Goal: Find contact information

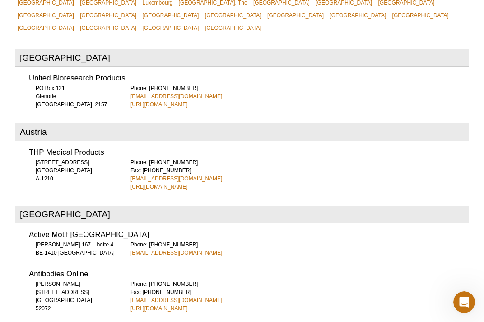
scroll to position [384, 0]
drag, startPoint x: 215, startPoint y: 62, endPoint x: 129, endPoint y: 63, distance: 86.3
click at [129, 68] on div "United Bioresearch Products [GEOGRAPHIC_DATA] [GEOGRAPHIC_DATA], 2157 Phone: [P…" at bounding box center [242, 88] width 454 height 40
copy link "[EMAIL_ADDRESS][DOMAIN_NAME]"
drag, startPoint x: 178, startPoint y: 145, endPoint x: 295, endPoint y: 1, distance: 185.0
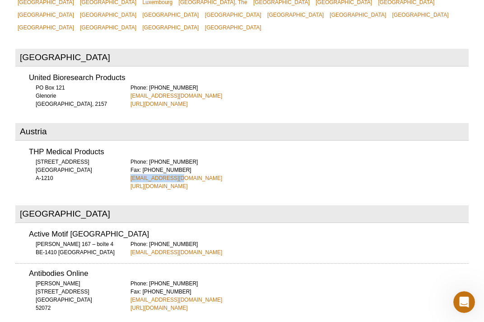
click at [127, 145] on div "THP Medical Products [STREET_ADDRESS] A-1210 Phone: [PHONE_NUMBER] Fax: [PHONE_…" at bounding box center [242, 166] width 454 height 48
copy link "[EMAIL_ADDRESS][DOMAIN_NAME]"
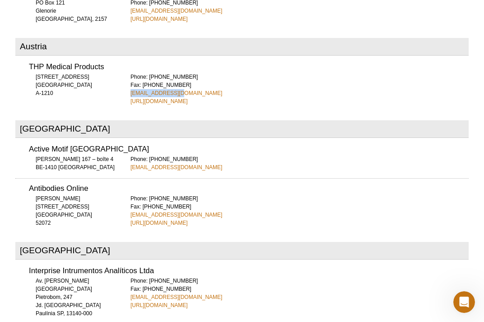
scroll to position [470, 0]
drag, startPoint x: 207, startPoint y: 134, endPoint x: 261, endPoint y: 67, distance: 86.1
click at [130, 139] on div "Active Motif [GEOGRAPHIC_DATA] [PERSON_NAME] 167 – boîte 4 BE-1410 Waterloo Pho…" at bounding box center [242, 155] width 454 height 32
copy link "[EMAIL_ADDRESS][DOMAIN_NAME]"
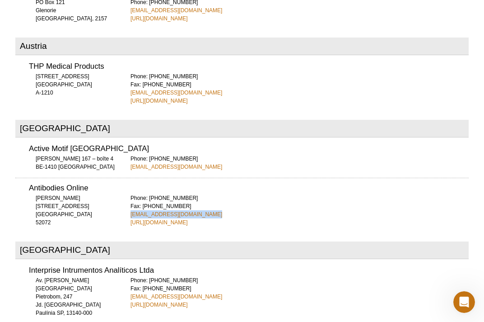
drag, startPoint x: 211, startPoint y: 179, endPoint x: 131, endPoint y: 180, distance: 80.0
click at [128, 180] on div "Antibodies Online [PERSON_NAME][STREET_ADDRESS] 52072 Phone: [PHONE_NUMBER] Fax…" at bounding box center [242, 202] width 454 height 49
copy link "[EMAIL_ADDRESS][DOMAIN_NAME]"
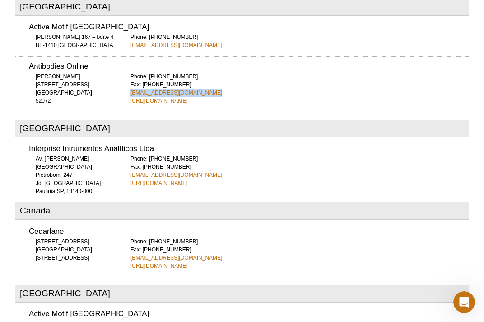
scroll to position [604, 0]
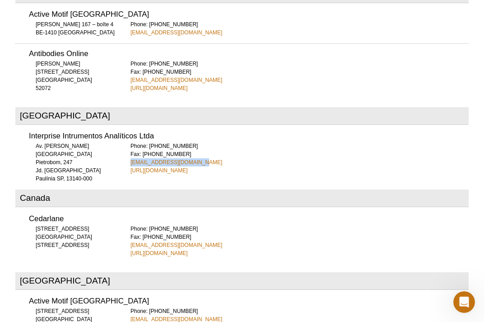
drag, startPoint x: 199, startPoint y: 126, endPoint x: 225, endPoint y: 5, distance: 123.5
click at [127, 128] on div "Interprise Intrumentos Analíticos Ltda Av. [PERSON_NAME] Pietrobom, 247 Jd. [GE…" at bounding box center [242, 150] width 454 height 48
copy link "[EMAIL_ADDRESS][DOMAIN_NAME]"
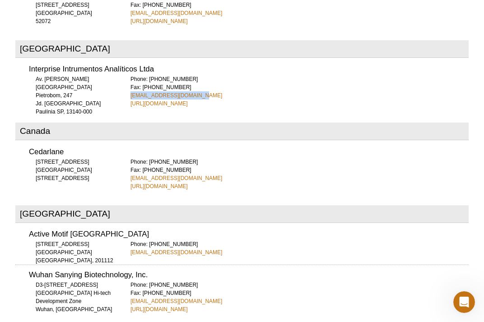
scroll to position [682, 0]
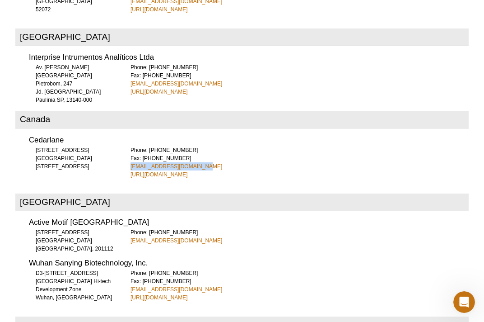
drag, startPoint x: 209, startPoint y: 130, endPoint x: 127, endPoint y: 131, distance: 82.3
click at [127, 131] on div "Cedarlane [STREET_ADDRESS] [STREET_ADDRESS] Phone: [PHONE_NUMBER] Fax: [PHONE_N…" at bounding box center [242, 154] width 454 height 48
copy link "[EMAIL_ADDRESS][DOMAIN_NAME]"
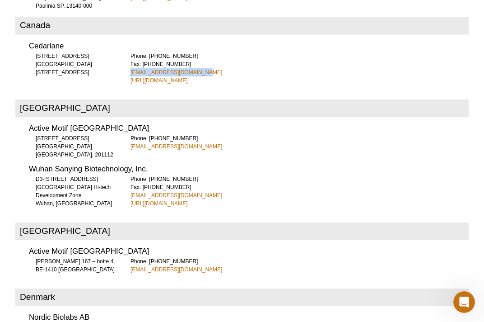
scroll to position [782, 0]
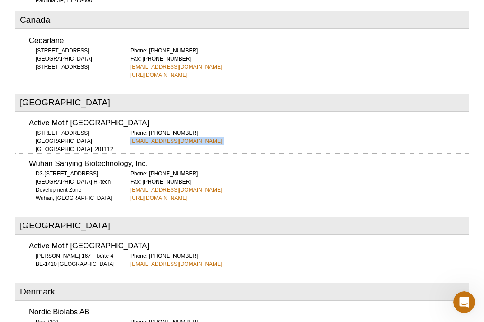
drag, startPoint x: 204, startPoint y: 113, endPoint x: 154, endPoint y: 99, distance: 52.4
copy div "[EMAIL_ADDRESS][DOMAIN_NAME]"
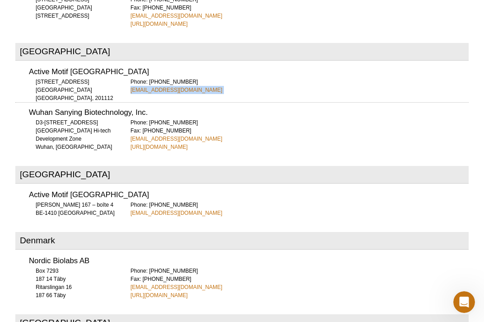
scroll to position [851, 0]
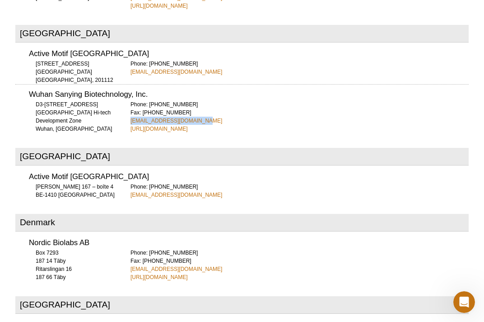
drag, startPoint x: 204, startPoint y: 90, endPoint x: 131, endPoint y: 90, distance: 73.7
click at [131, 100] on div "Phone: [PHONE_NUMBER] Fax: [PHONE_NUMBER] [EMAIL_ADDRESS][DOMAIN_NAME] [URL][DO…" at bounding box center [300, 116] width 338 height 33
copy link "[EMAIL_ADDRESS][DOMAIN_NAME]"
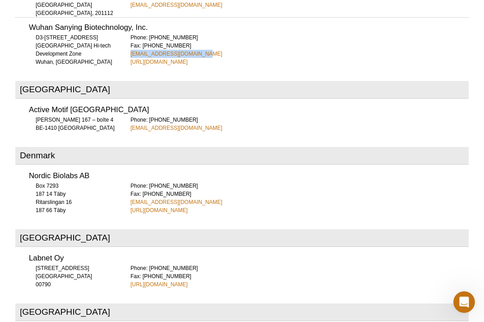
scroll to position [919, 0]
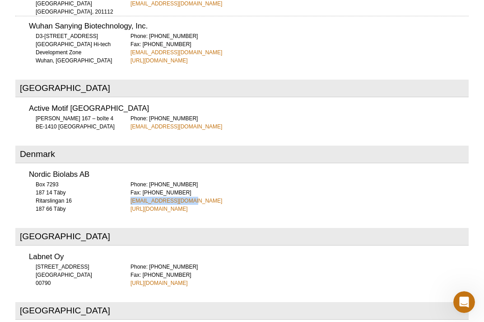
drag, startPoint x: 193, startPoint y: 166, endPoint x: 130, endPoint y: 165, distance: 63.7
click at [130, 165] on div "Nordic Biolabs AB [STREET_ADDRESS] 187 66 Täby Phone: [PHONE_NUMBER] Fax: [PHON…" at bounding box center [242, 188] width 454 height 48
copy link "[EMAIL_ADDRESS][DOMAIN_NAME]"
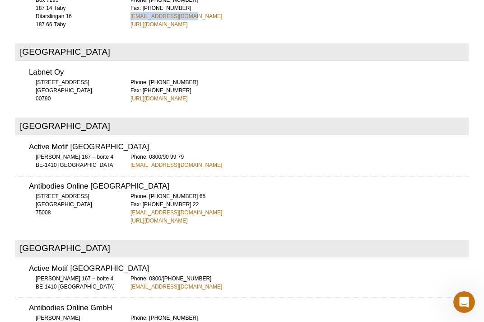
scroll to position [1107, 0]
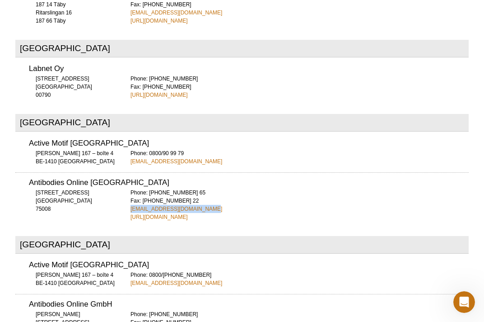
drag, startPoint x: 201, startPoint y: 177, endPoint x: 131, endPoint y: 176, distance: 70.0
click at [131, 188] on div "Phone: [PHONE_NUMBER] 65 Fax: [PHONE_NUMBER] 22 [EMAIL_ADDRESS][DOMAIN_NAME] [U…" at bounding box center [300, 204] width 338 height 33
copy link "[EMAIL_ADDRESS][DOMAIN_NAME]"
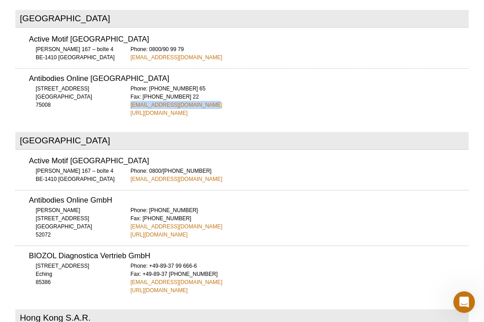
scroll to position [1218, 0]
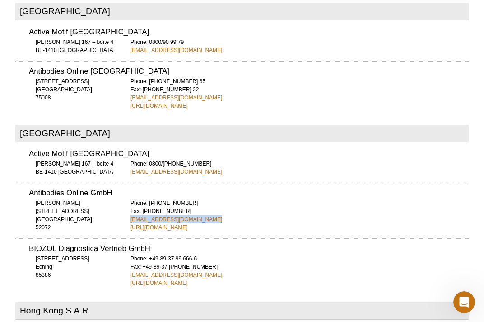
drag, startPoint x: 207, startPoint y: 187, endPoint x: 130, endPoint y: 189, distance: 77.3
click at [130, 189] on div "Antibodies Online GmbH [PERSON_NAME][STREET_ADDRESS] 52072 Phone: [PHONE_NUMBER…" at bounding box center [242, 207] width 454 height 49
drag, startPoint x: 172, startPoint y: 241, endPoint x: 129, endPoint y: 240, distance: 43.4
click at [129, 240] on div "BIOZOL Diagnostica Vertrieb GmbH [STREET_ADDRESS] 85386 Phone: +49-89-37 99 666…" at bounding box center [242, 262] width 454 height 49
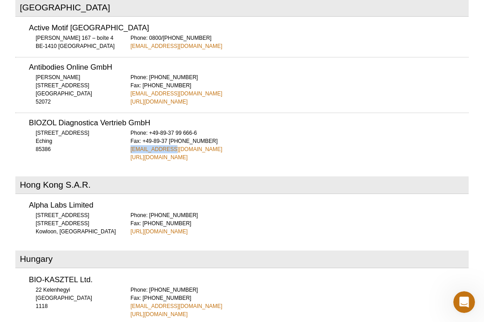
scroll to position [1346, 0]
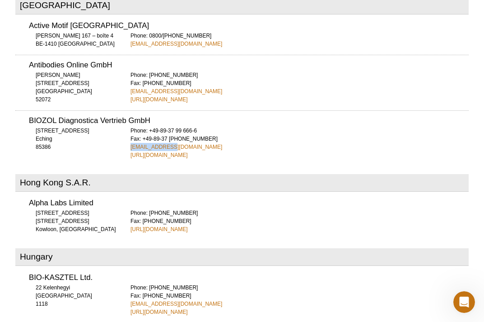
drag, startPoint x: 200, startPoint y: 198, endPoint x: 148, endPoint y: 198, distance: 52.4
click at [148, 209] on div "Phone: [PHONE_NUMBER] Fax: [PHONE_NUMBER] [URL][DOMAIN_NAME]" at bounding box center [300, 221] width 338 height 24
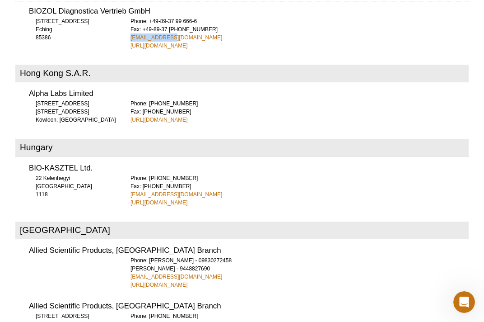
scroll to position [1454, 0]
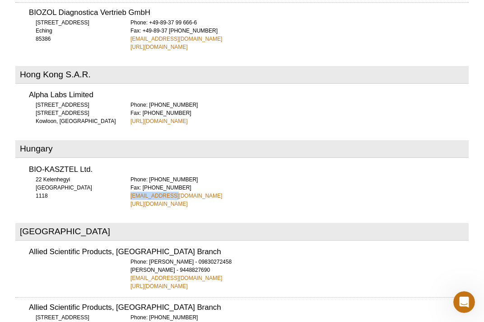
drag, startPoint x: 174, startPoint y: 162, endPoint x: 179, endPoint y: 119, distance: 43.3
click at [130, 162] on div "BIO-KASZTEL Ltd. 22 Kelenhegyi [GEOGRAPHIC_DATA] 1118 Phone: [PHONE_NUMBER] Fax…" at bounding box center [242, 183] width 454 height 48
drag, startPoint x: 207, startPoint y: 240, endPoint x: 129, endPoint y: 242, distance: 77.7
click at [129, 242] on div "Allied Scientific Products, [GEOGRAPHIC_DATA] Branch Phone: [PERSON_NAME] - 098…" at bounding box center [242, 266] width 454 height 48
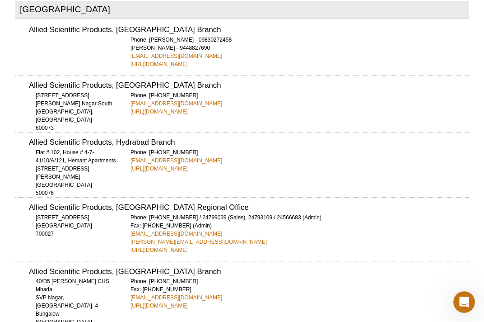
scroll to position [1685, 0]
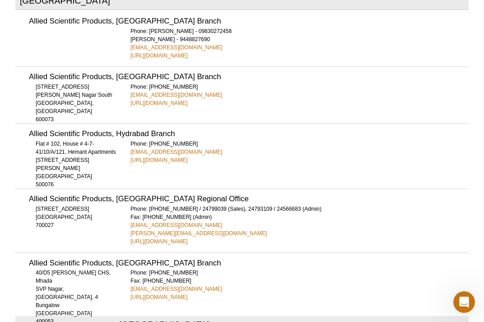
drag, startPoint x: 206, startPoint y: 64, endPoint x: 131, endPoint y: 63, distance: 74.6
click at [131, 83] on div "Phone: [PHONE_NUMBER] [EMAIL_ADDRESS][DOMAIN_NAME] [URL][DOMAIN_NAME]" at bounding box center [300, 95] width 338 height 24
drag, startPoint x: 205, startPoint y: 114, endPoint x: 129, endPoint y: 113, distance: 75.5
click at [129, 123] on div "Allied Scientific Products, Hydrabad Branch [STREET_ADDRESS][PERSON_NAME] 50007…" at bounding box center [242, 143] width 454 height 41
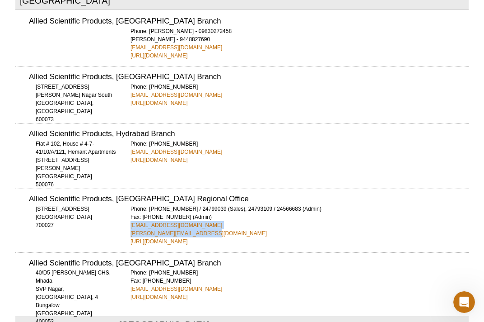
drag, startPoint x: 198, startPoint y: 189, endPoint x: 129, endPoint y: 184, distance: 69.3
click at [129, 188] on div "Allied Scientific Products, [GEOGRAPHIC_DATA] Regional Office [STREET_ADDRESS] …" at bounding box center [242, 216] width 454 height 57
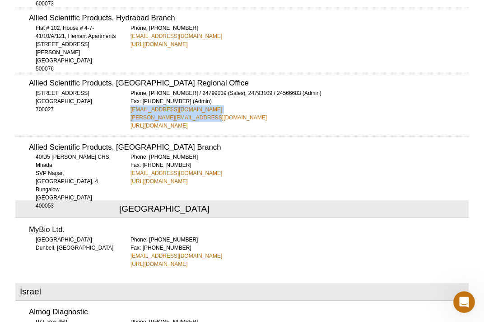
scroll to position [1801, 0]
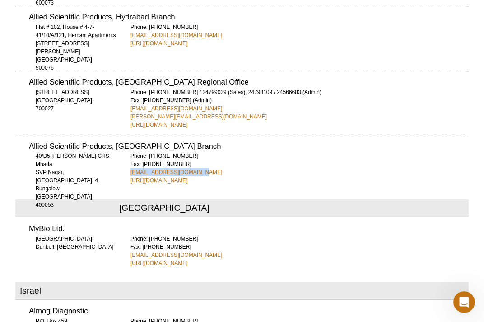
drag, startPoint x: 200, startPoint y: 132, endPoint x: 128, endPoint y: 132, distance: 71.4
click at [128, 136] on div "Allied Scientific Products, [GEOGRAPHIC_DATA] Branch [STREET_ADDRESS][PERSON_NA…" at bounding box center [242, 160] width 454 height 49
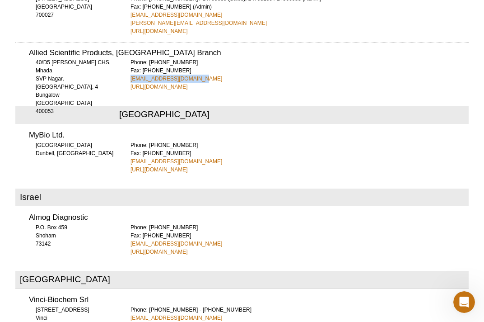
scroll to position [1896, 0]
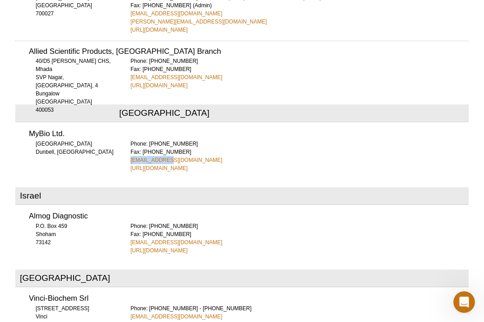
drag, startPoint x: 169, startPoint y: 120, endPoint x: 129, endPoint y: 120, distance: 40.2
click at [129, 123] on div "MyBio Ltd. [GEOGRAPHIC_DATA], [GEOGRAPHIC_DATA] Phone: [PHONE_NUMBER] Fax: [PHO…" at bounding box center [242, 147] width 454 height 48
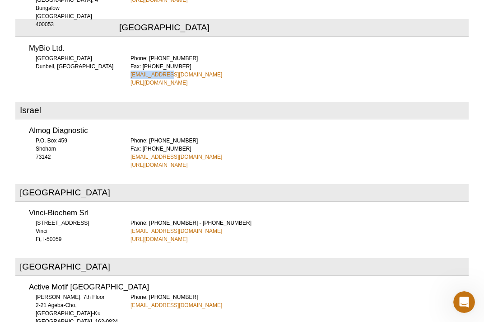
scroll to position [1987, 0]
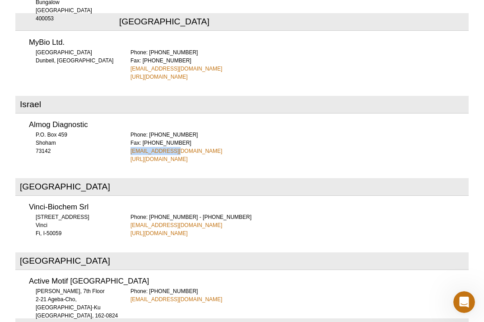
drag, startPoint x: 179, startPoint y: 111, endPoint x: 129, endPoint y: 111, distance: 50.2
click at [129, 115] on div "Almog Diagnostic P.O. Box 459 Shoham 73142 Phone: [PHONE_NUMBER] Fax: [PHONE_NU…" at bounding box center [242, 139] width 454 height 48
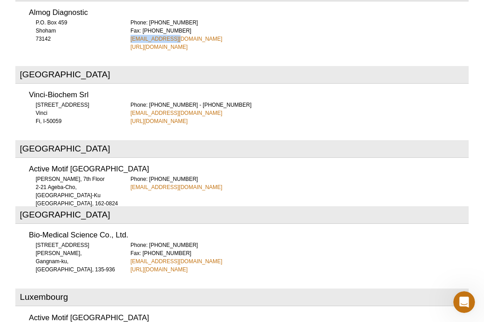
scroll to position [2104, 0]
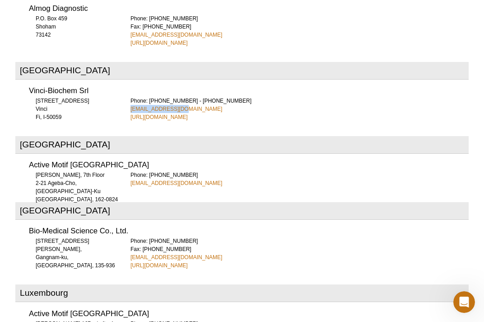
drag, startPoint x: 188, startPoint y: 67, endPoint x: 131, endPoint y: 68, distance: 56.9
click at [131, 97] on div "Phone: [PHONE_NUMBER] - [PHONE_NUMBER] [EMAIL_ADDRESS][DOMAIN_NAME] [URL][DOMAI…" at bounding box center [300, 109] width 338 height 24
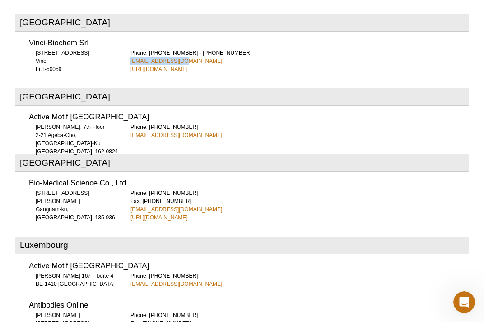
scroll to position [2161, 0]
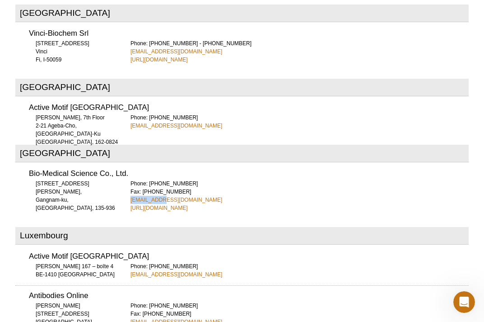
drag, startPoint x: 170, startPoint y: 160, endPoint x: 129, endPoint y: 160, distance: 40.7
click at [129, 164] on div "Bio-Medical Science Co., Ltd. [STREET_ADDRESS], [GEOGRAPHIC_DATA], 135-936 Phon…" at bounding box center [242, 188] width 454 height 48
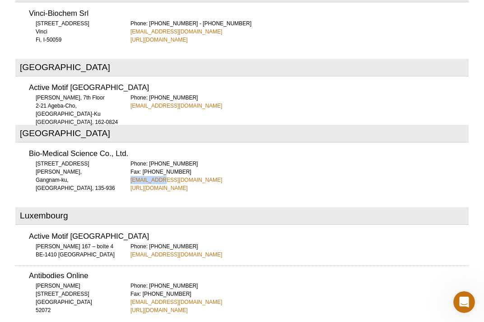
scroll to position [2180, 0]
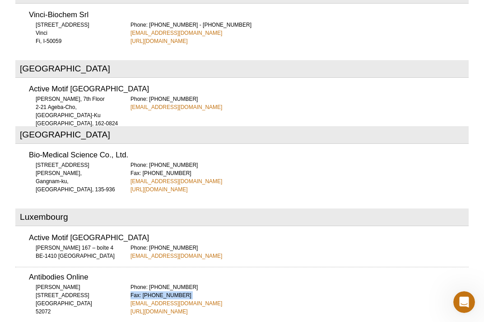
drag, startPoint x: 206, startPoint y: 256, endPoint x: 156, endPoint y: 257, distance: 50.2
click at [156, 283] on div "Phone: [PHONE_NUMBER] Fax: [PHONE_NUMBER] [EMAIL_ADDRESS][DOMAIN_NAME] [URL][DO…" at bounding box center [300, 299] width 338 height 33
drag, startPoint x: 207, startPoint y: 262, endPoint x: 131, endPoint y: 262, distance: 76.8
click at [131, 283] on div "Phone: [PHONE_NUMBER] Fax: [PHONE_NUMBER] [EMAIL_ADDRESS][DOMAIN_NAME] [URL][DO…" at bounding box center [300, 299] width 338 height 33
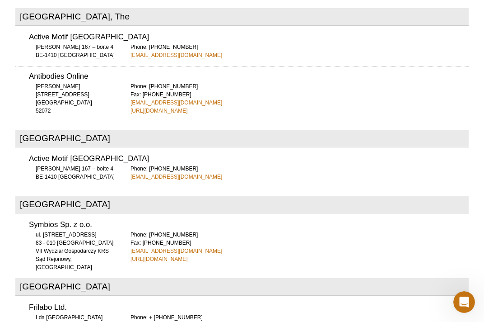
scroll to position [2503, 0]
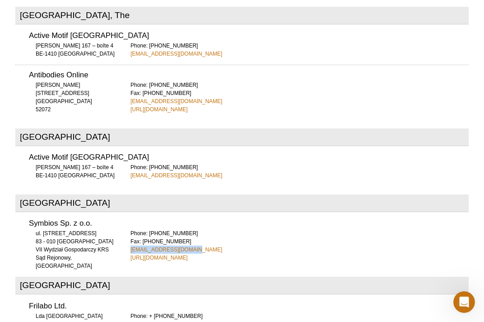
drag, startPoint x: 198, startPoint y: 209, endPoint x: 120, endPoint y: 209, distance: 78.6
click at [120, 213] on div "Symbios Sp. z o.o. ul. [STREET_ADDRESS] Straszyn VII Wydział Gospodarczy KRS Są…" at bounding box center [242, 237] width 454 height 48
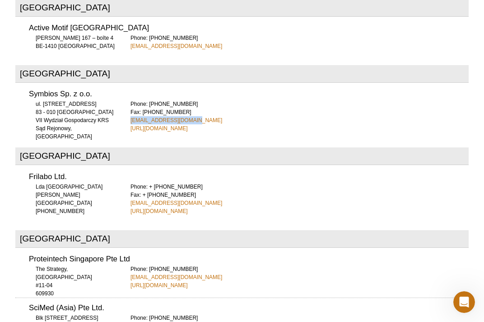
scroll to position [2633, 0]
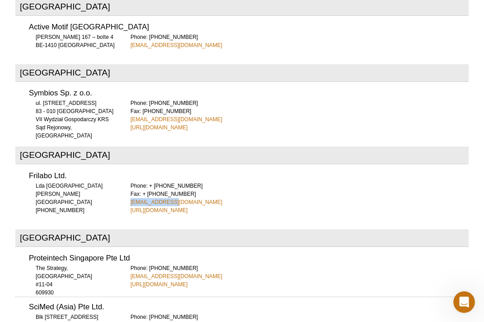
drag, startPoint x: 169, startPoint y: 160, endPoint x: 127, endPoint y: 160, distance: 42.5
click at [127, 165] on div "Frilabo Ltd. Lda [GEOGRAPHIC_DATA][PERSON_NAME] [PHONE_NUMBER] Phone: + [PHONE_…" at bounding box center [242, 189] width 454 height 48
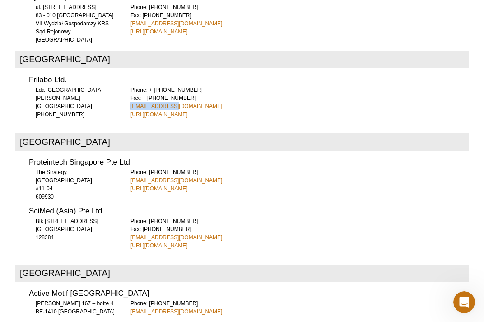
scroll to position [2730, 0]
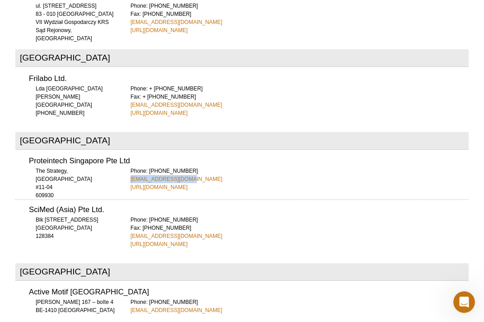
drag, startPoint x: 189, startPoint y: 136, endPoint x: 166, endPoint y: 108, distance: 35.6
click at [124, 151] on div "Proteintech Singapore Pte Ltd The Strategy, [STREET_ADDRESS]-04 609930 Phone: […" at bounding box center [242, 171] width 454 height 40
drag, startPoint x: 193, startPoint y: 195, endPoint x: 131, endPoint y: 195, distance: 61.5
click at [131, 216] on div "Phone: [PHONE_NUMBER] Fax: [PHONE_NUMBER] [EMAIL_ADDRESS][DOMAIN_NAME] [URL][DO…" at bounding box center [300, 232] width 338 height 33
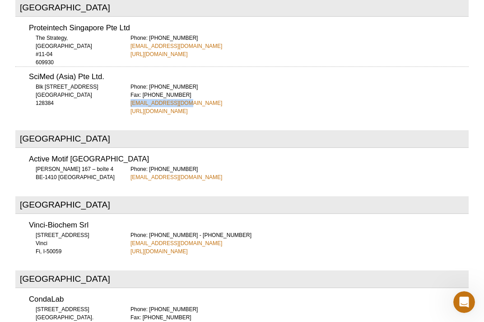
scroll to position [2870, 0]
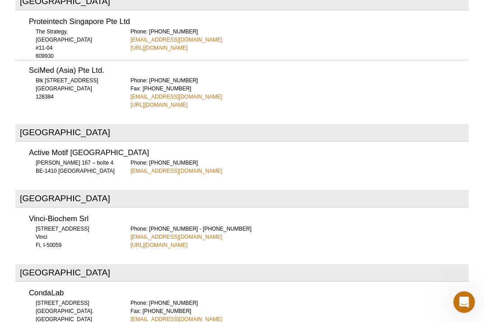
click at [210, 159] on div "Phone: [PHONE_NUMBER] [EMAIL_ADDRESS][DOMAIN_NAME]" at bounding box center [300, 167] width 338 height 16
drag, startPoint x: 181, startPoint y: 197, endPoint x: 245, endPoint y: 59, distance: 152.0
click at [129, 209] on div "Vinci-Biochem Srl [STREET_ADDRESS] Fi, I-50059 Phone: [PHONE_NUMBER] - [PHONE_N…" at bounding box center [242, 229] width 454 height 40
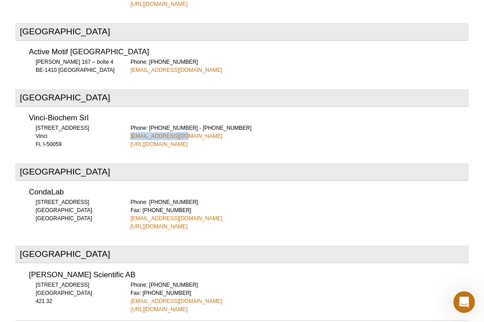
scroll to position [2976, 0]
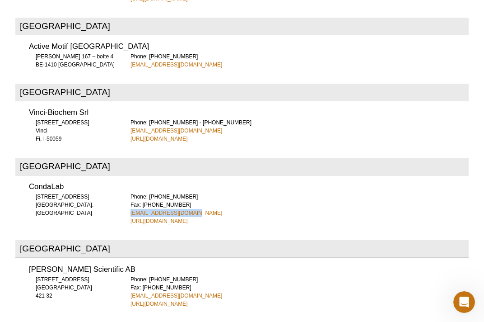
drag, startPoint x: 195, startPoint y: 172, endPoint x: 132, endPoint y: 172, distance: 63.7
click at [132, 193] on div "Phone: [PHONE_NUMBER] Fax: [PHONE_NUMBER] [EMAIL_ADDRESS][DOMAIN_NAME] [URL][DO…" at bounding box center [300, 209] width 338 height 33
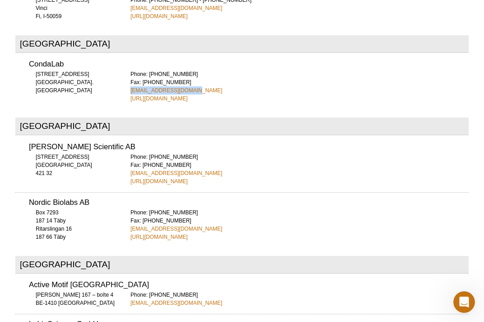
scroll to position [3100, 0]
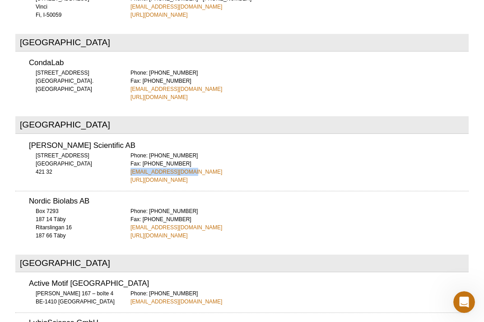
drag, startPoint x: 191, startPoint y: 129, endPoint x: 130, endPoint y: 131, distance: 61.5
click at [130, 135] on div "[PERSON_NAME] Scientific AB [STREET_ADDRESS] 421 32 Phone: [PHONE_NUMBER] Fax: …" at bounding box center [242, 159] width 454 height 48
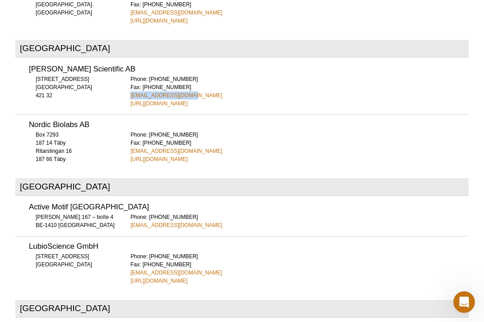
scroll to position [3176, 0]
drag, startPoint x: 188, startPoint y: 108, endPoint x: 132, endPoint y: 109, distance: 56.0
click at [129, 114] on div "Nordic Biolabs AB [STREET_ADDRESS] 187 66 Täby Phone: [PHONE_NUMBER] Fax: [PHON…" at bounding box center [242, 138] width 454 height 49
drag, startPoint x: 167, startPoint y: 230, endPoint x: 130, endPoint y: 229, distance: 37.1
click at [131, 252] on div "Phone: [PHONE_NUMBER] Fax: [PHONE_NUMBER] [EMAIL_ADDRESS][DOMAIN_NAME] [URL][DO…" at bounding box center [300, 268] width 338 height 33
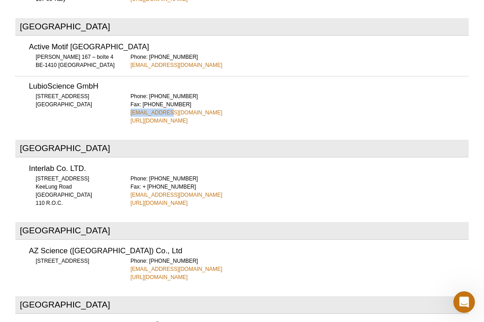
scroll to position [3342, 0]
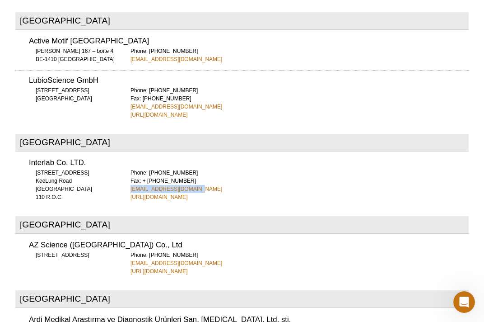
drag, startPoint x: 196, startPoint y: 144, endPoint x: 145, endPoint y: 124, distance: 54.4
click at [127, 153] on div "Interlab Co. LTD. [STREET_ADDRESS] 110 R.O.C. Phone: [PHONE_NUMBER] Fax: + [PHO…" at bounding box center [242, 177] width 454 height 48
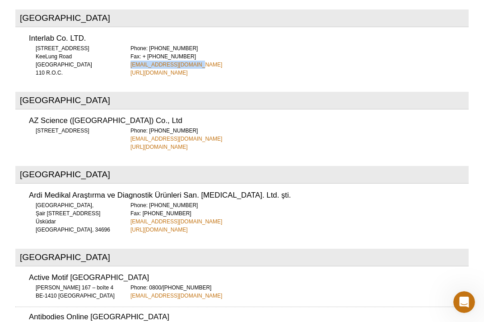
scroll to position [3464, 0]
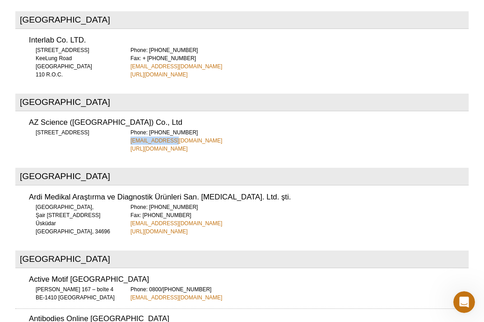
drag, startPoint x: 183, startPoint y: 102, endPoint x: 155, endPoint y: 80, distance: 34.8
click at [129, 113] on div "AZ Science ([GEOGRAPHIC_DATA]) Co., Ltd [STREET_ADDRESS] Phone: [PHONE_NUMBER] …" at bounding box center [242, 133] width 454 height 40
drag, startPoint x: 180, startPoint y: 183, endPoint x: 221, endPoint y: 108, distance: 86.3
click at [128, 187] on div "Ardi Medikal Araştırma ve Diagnostik Ürünleri San. [MEDICAL_DATA]. Ltd. şti. [S…" at bounding box center [242, 211] width 454 height 48
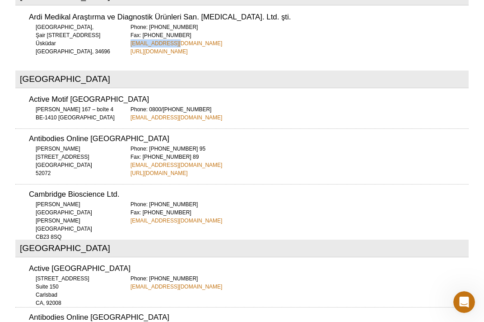
scroll to position [3645, 0]
drag, startPoint x: 203, startPoint y: 178, endPoint x: 131, endPoint y: 178, distance: 72.8
click at [131, 200] on div "Phone: [PHONE_NUMBER] Fax: [PHONE_NUMBER] [EMAIL_ADDRESS][DOMAIN_NAME]" at bounding box center [300, 212] width 338 height 24
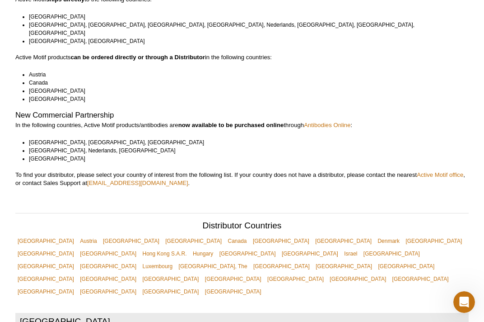
scroll to position [0, 0]
